Goal: Task Accomplishment & Management: Complete application form

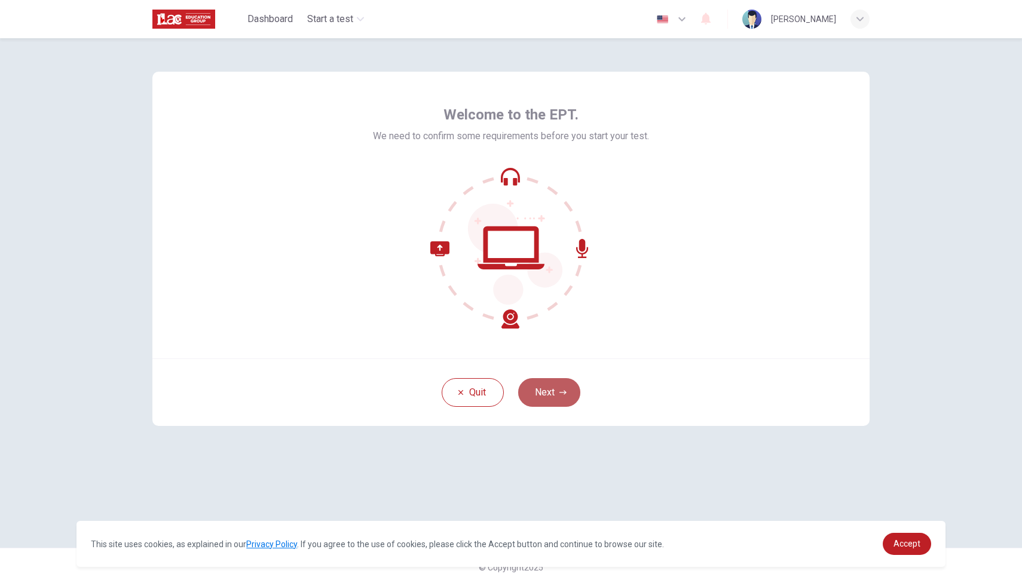
click at [551, 389] on button "Next" at bounding box center [549, 392] width 62 height 29
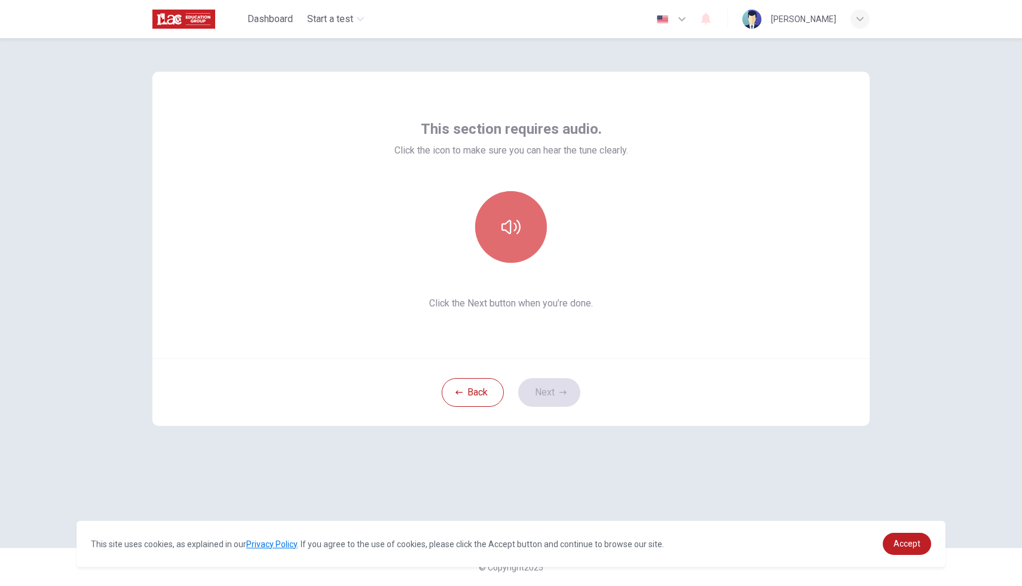
click at [507, 223] on icon "button" at bounding box center [510, 226] width 19 height 19
click at [550, 393] on button "Next" at bounding box center [549, 392] width 62 height 29
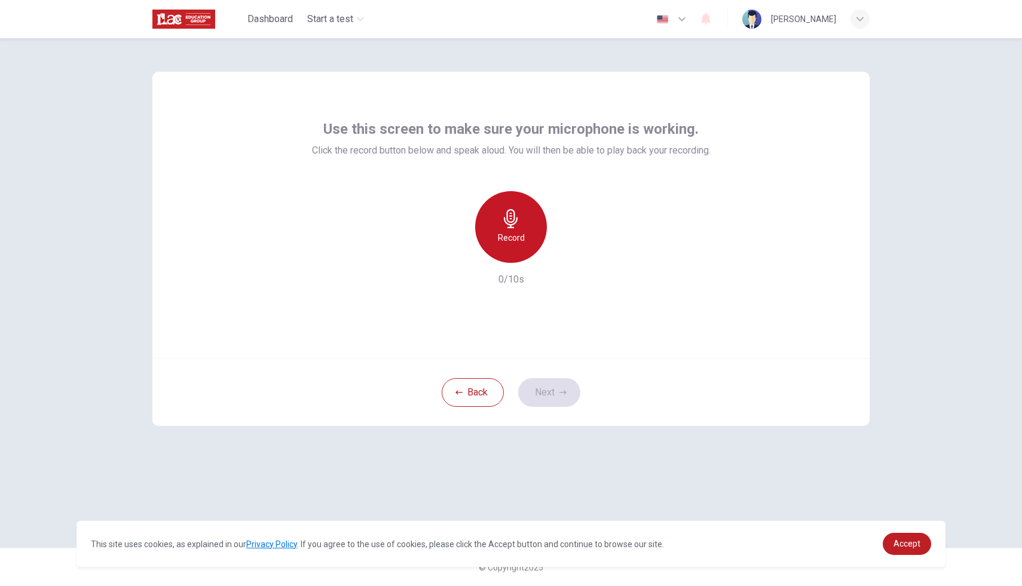
click at [503, 219] on icon "button" at bounding box center [510, 218] width 19 height 19
click at [509, 231] on h6 "Record" at bounding box center [511, 238] width 27 height 14
click at [504, 240] on h6 "Stop" at bounding box center [511, 238] width 18 height 14
click at [553, 394] on button "Next" at bounding box center [549, 392] width 62 height 29
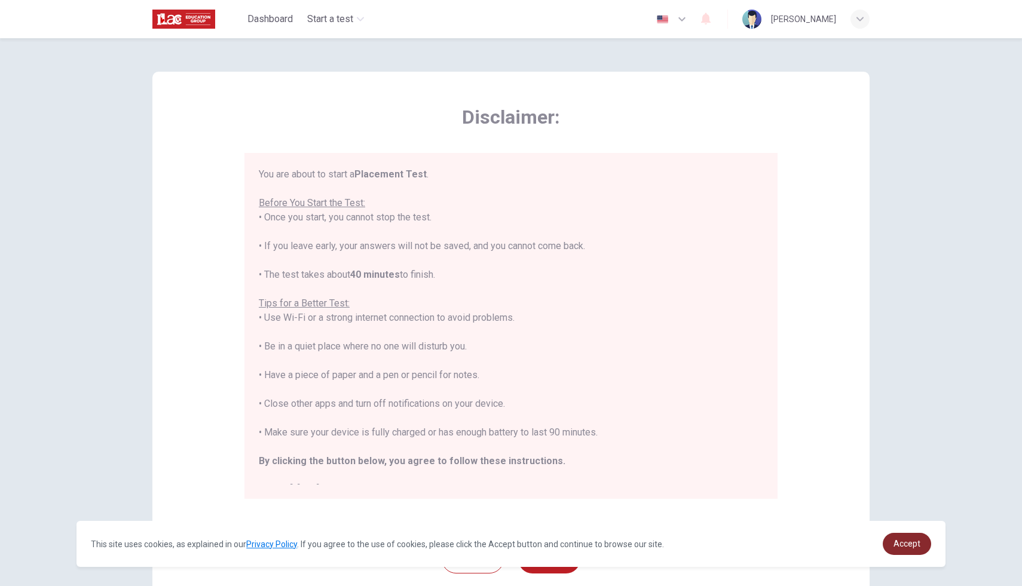
click at [913, 538] on link "Accept" at bounding box center [906, 544] width 48 height 22
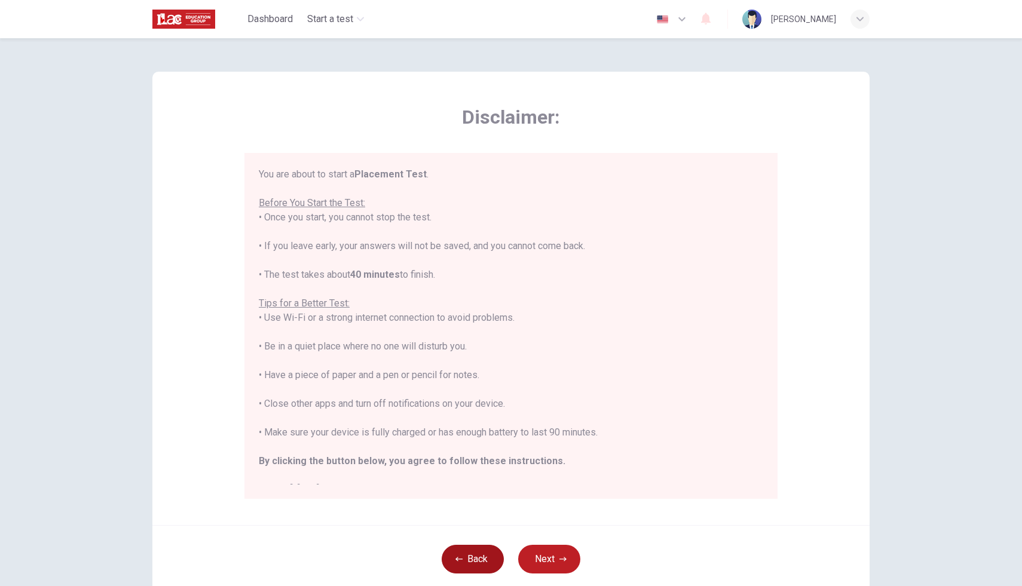
click at [477, 556] on button "Back" at bounding box center [472, 559] width 62 height 29
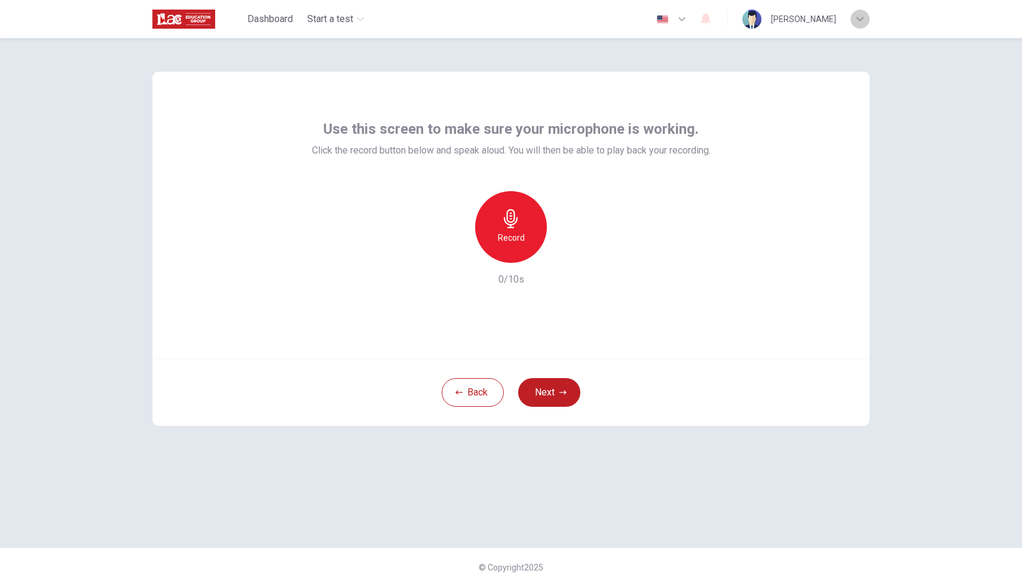
click at [863, 18] on div "button" at bounding box center [859, 19] width 19 height 19
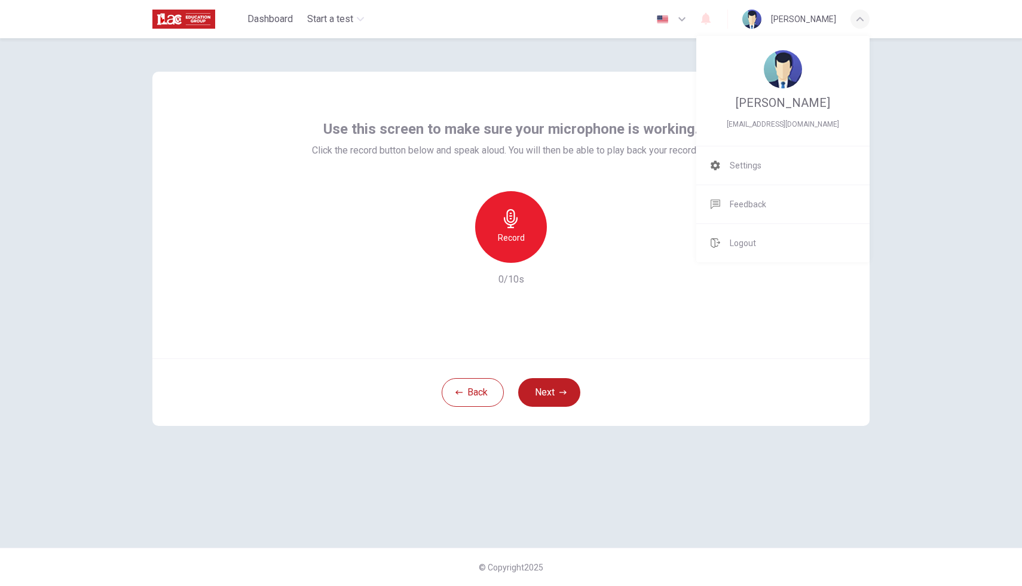
click at [863, 18] on div at bounding box center [511, 293] width 1022 height 586
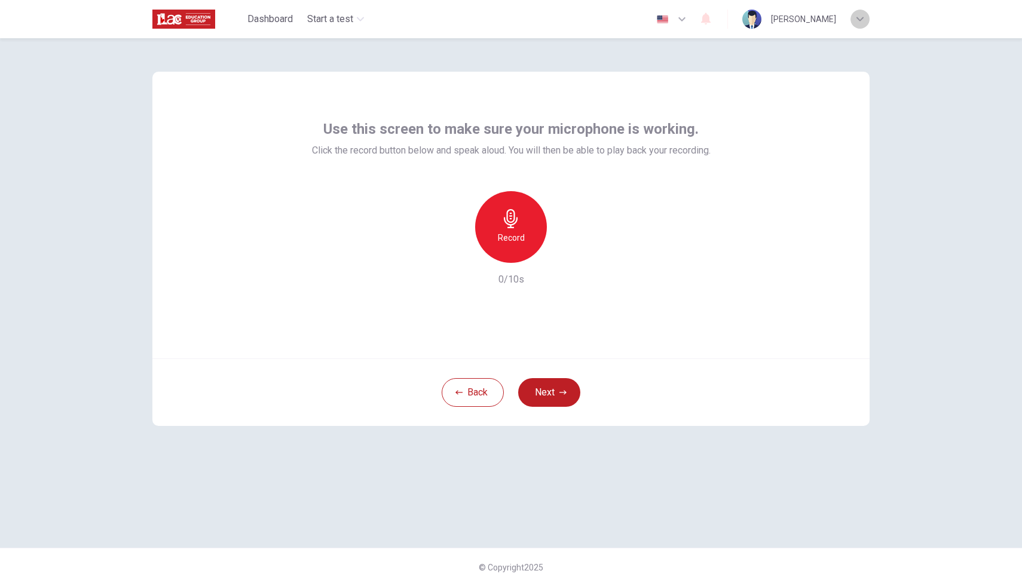
click at [857, 20] on icon "button" at bounding box center [859, 19] width 7 height 7
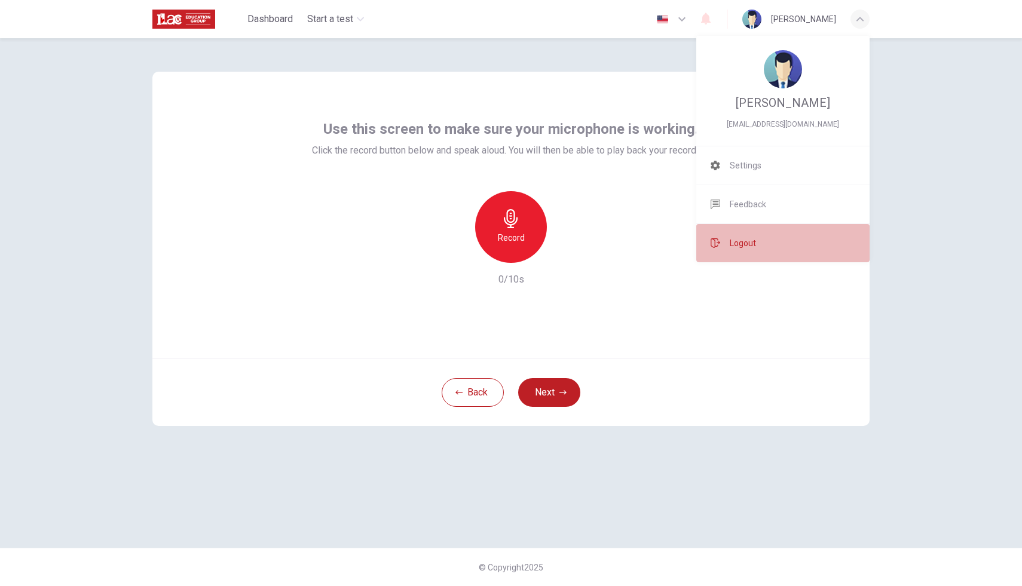
click at [741, 238] on span "Logout" at bounding box center [742, 243] width 26 height 14
